Goal: Task Accomplishment & Management: Use online tool/utility

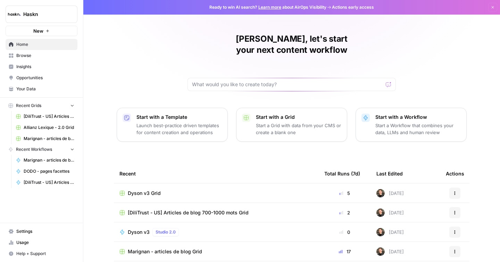
click at [36, 53] on span "Browse" at bounding box center [45, 55] width 58 height 6
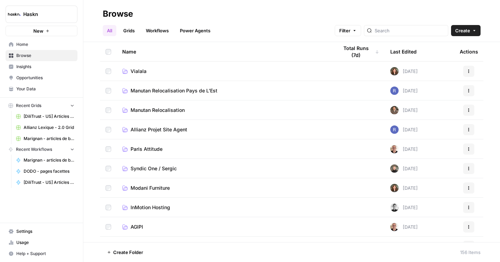
click at [401, 35] on div at bounding box center [406, 30] width 84 height 11
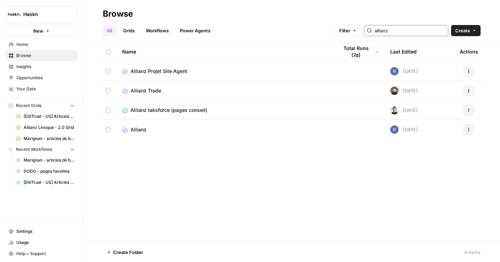
type input "allianz"
click at [173, 130] on link "Allianz" at bounding box center [224, 129] width 205 height 7
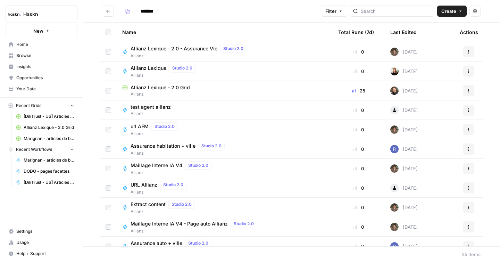
click at [151, 87] on span "Allianz Lexique - 2.0 Grid" at bounding box center [159, 87] width 59 height 7
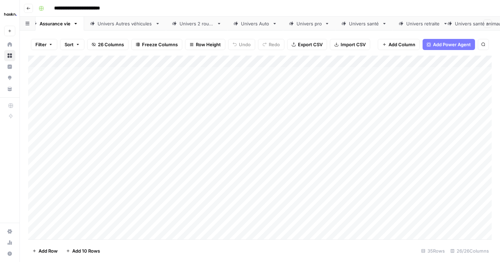
scroll to position [0, 13]
drag, startPoint x: 465, startPoint y: 25, endPoint x: 442, endPoint y: 25, distance: 22.9
click at [442, 25] on div "Assurance vie Univers Autres véhicules Univers 2 roues Univers Auto Univers pro…" at bounding box center [260, 24] width 480 height 14
click at [438, 21] on div "Univers emprunteur" at bounding box center [445, 23] width 44 height 7
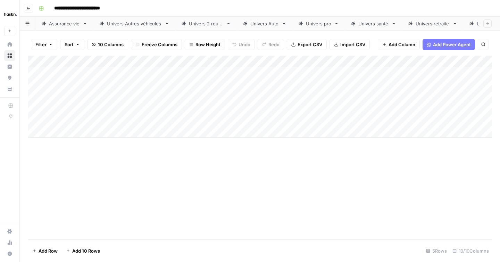
click at [57, 134] on div "Add Column" at bounding box center [259, 97] width 463 height 82
click at [89, 95] on div "Add Column" at bounding box center [259, 103] width 463 height 94
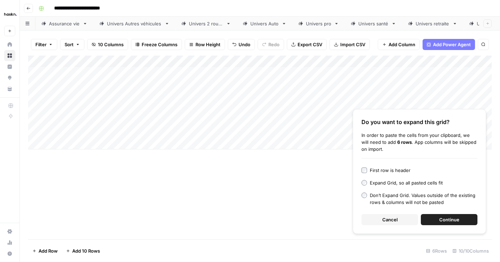
click at [433, 217] on button "Continue" at bounding box center [449, 219] width 57 height 11
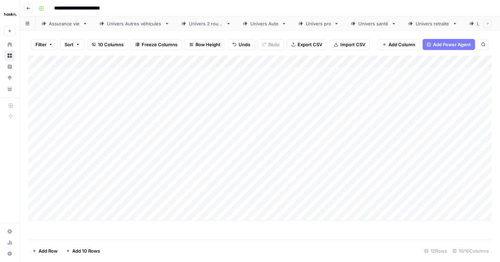
click at [279, 114] on div "Add Column" at bounding box center [259, 138] width 463 height 164
click at [285, 97] on div "Add Column" at bounding box center [259, 138] width 463 height 164
click at [419, 96] on div "Add Column" at bounding box center [259, 138] width 463 height 164
click at [388, 107] on div "Add Column" at bounding box center [259, 138] width 463 height 164
click at [381, 123] on div "Add Column" at bounding box center [259, 138] width 463 height 164
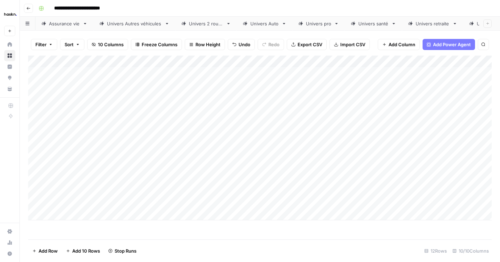
click at [380, 130] on div "Add Column" at bounding box center [259, 138] width 463 height 164
click at [380, 145] on div "Add Column" at bounding box center [259, 138] width 463 height 164
click at [379, 154] on div "Add Column" at bounding box center [259, 138] width 463 height 164
click at [379, 166] on div "Add Column" at bounding box center [259, 138] width 463 height 164
click at [379, 175] on div "Add Column" at bounding box center [259, 138] width 463 height 164
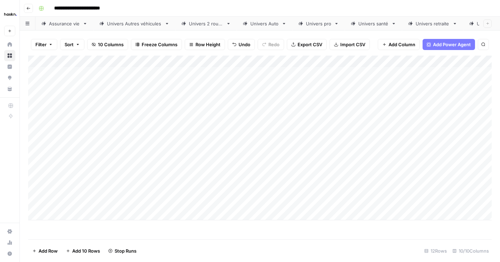
click at [377, 194] on div "Add Column" at bounding box center [259, 138] width 463 height 164
click at [377, 207] on div "Add Column" at bounding box center [259, 138] width 463 height 164
click at [469, 62] on div "Add Column" at bounding box center [259, 138] width 463 height 164
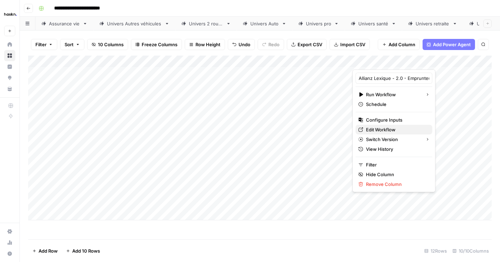
click at [397, 126] on span "Edit Workflow" at bounding box center [396, 129] width 61 height 7
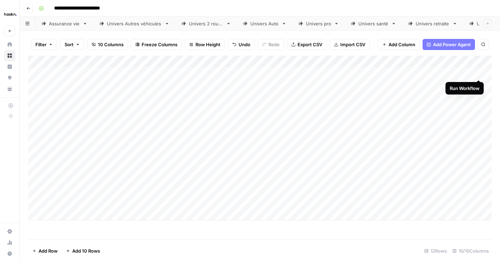
click at [479, 74] on div "Add Column" at bounding box center [259, 138] width 463 height 164
click at [479, 82] on div "Add Column" at bounding box center [259, 138] width 463 height 164
click at [477, 73] on div "Add Column" at bounding box center [259, 138] width 463 height 164
click at [478, 85] on div "Add Column" at bounding box center [259, 138] width 463 height 164
click at [479, 97] on div "Add Column" at bounding box center [259, 138] width 463 height 164
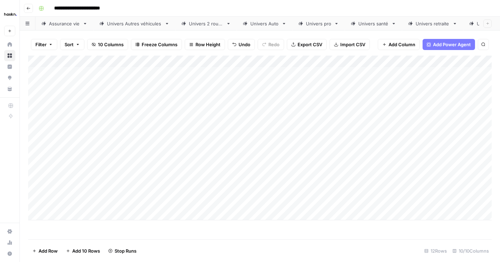
click at [478, 104] on div "Add Column" at bounding box center [259, 138] width 463 height 164
click at [478, 108] on div "Add Column" at bounding box center [259, 138] width 463 height 164
click at [477, 118] on div "Add Column" at bounding box center [259, 138] width 463 height 164
click at [479, 133] on div "Add Column" at bounding box center [259, 138] width 463 height 164
click at [479, 147] on div "Add Column" at bounding box center [259, 138] width 463 height 164
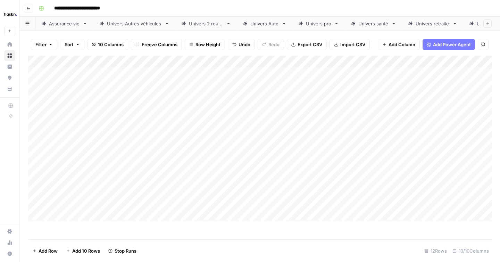
click at [479, 156] on div "Add Column" at bounding box center [259, 138] width 463 height 164
click at [478, 168] on div "Add Column" at bounding box center [259, 138] width 463 height 164
click at [476, 181] on div "Add Column" at bounding box center [259, 138] width 463 height 164
click at [475, 191] on div "Add Column" at bounding box center [259, 138] width 463 height 164
click at [477, 203] on div "Add Column" at bounding box center [259, 138] width 463 height 164
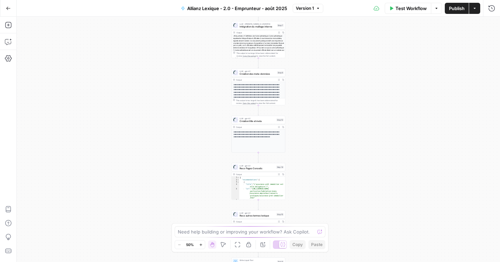
drag, startPoint x: 0, startPoint y: 0, endPoint x: 396, endPoint y: 90, distance: 405.9
click at [396, 90] on div "Workflow Set Inputs Inputs LLM · sonar Prompt LLM Step 16 Output Expand Output …" at bounding box center [258, 139] width 483 height 245
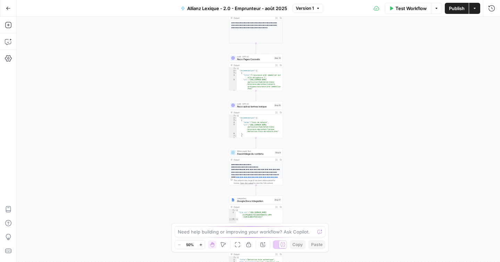
drag, startPoint x: 316, startPoint y: 164, endPoint x: 315, endPoint y: 62, distance: 101.7
click at [315, 62] on div "Workflow Set Inputs Inputs LLM · Perplexity Sonar Prompt LLM Step 16 Output Exp…" at bounding box center [258, 139] width 483 height 245
drag, startPoint x: 344, startPoint y: 145, endPoint x: 348, endPoint y: 41, distance: 104.2
click at [348, 41] on div "Workflow Set Inputs Inputs LLM · Perplexity Sonar Prompt LLM Step 16 Output Exp…" at bounding box center [258, 139] width 483 height 245
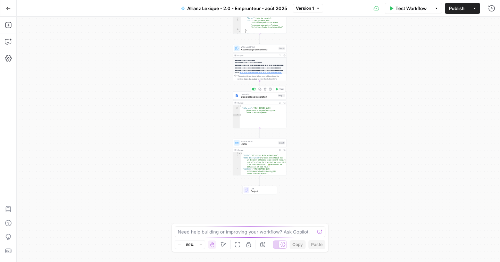
click at [258, 98] on span "Google Docs Integration" at bounding box center [258, 96] width 35 height 3
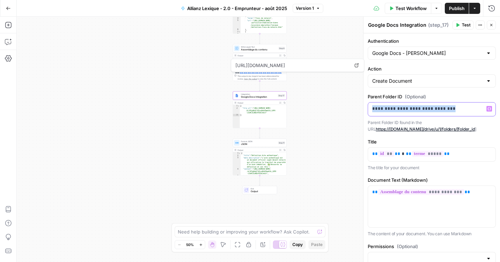
drag, startPoint x: 465, startPoint y: 109, endPoint x: 361, endPoint y: 108, distance: 103.8
click at [363, 108] on div "**********" at bounding box center [431, 139] width 137 height 245
copy p "**********"
click at [458, 8] on span "Publish" at bounding box center [457, 8] width 16 height 7
